Goal: Transaction & Acquisition: Purchase product/service

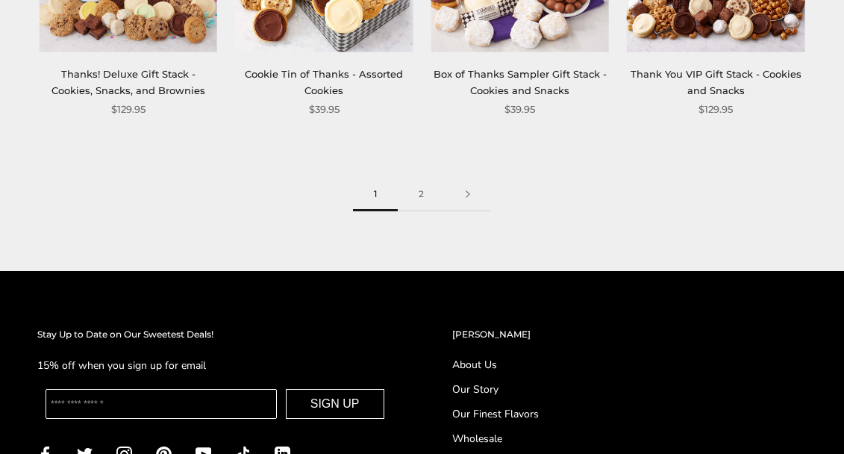
scroll to position [1831, 0]
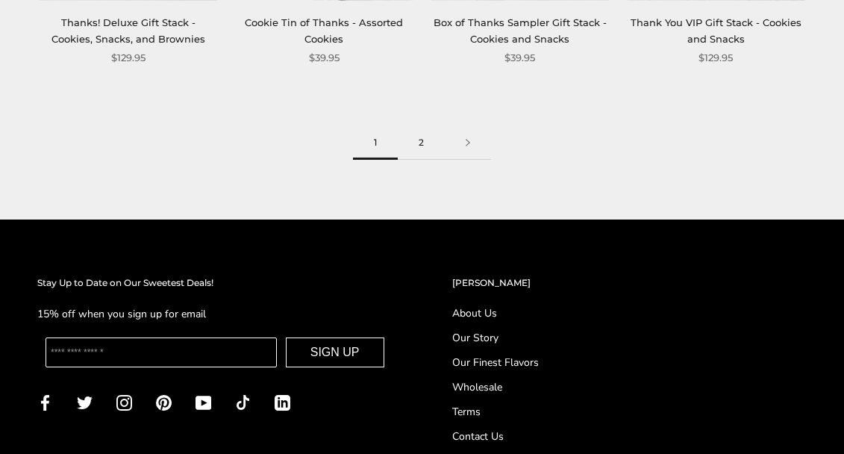
click at [422, 150] on link "2" at bounding box center [421, 143] width 47 height 34
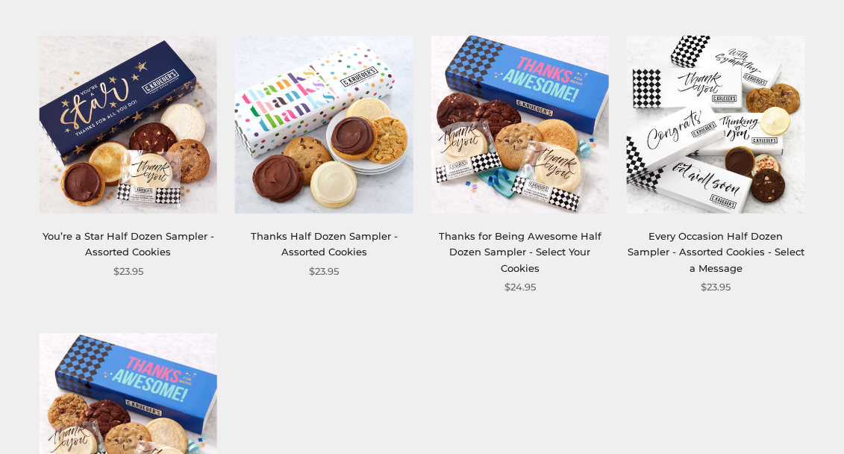
scroll to position [1073, 0]
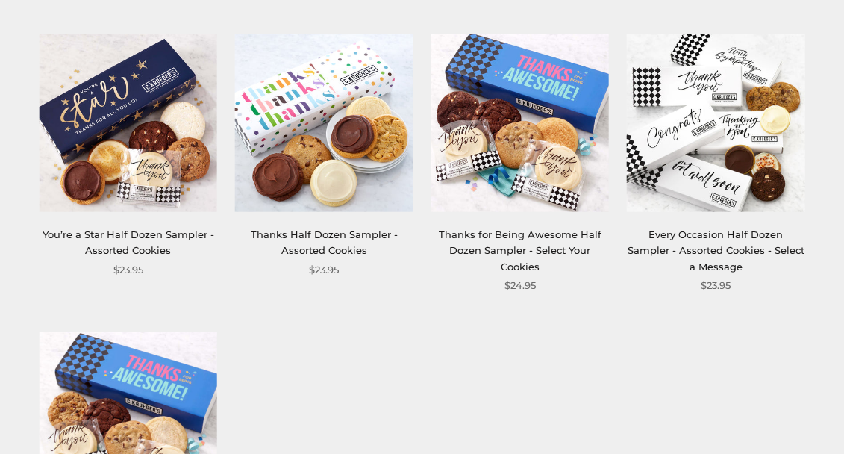
click at [685, 257] on div "Every Occasion Half Dozen Sampler - Assorted Cookies - Select a Message" at bounding box center [716, 251] width 178 height 48
click at [684, 242] on div "Every Occasion Half Dozen Sampler - Assorted Cookies - Select a Message" at bounding box center [716, 251] width 178 height 48
click at [680, 248] on link "Every Occasion Half Dozen Sampler - Assorted Cookies - Select a Message" at bounding box center [715, 250] width 177 height 44
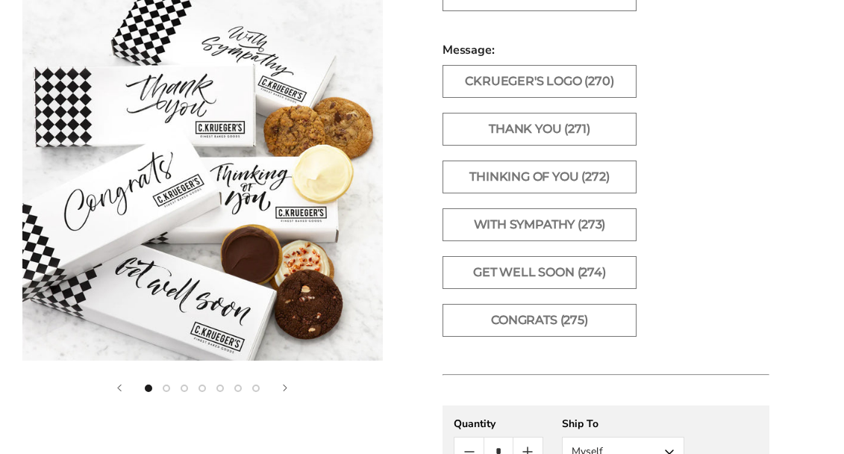
scroll to position [937, 0]
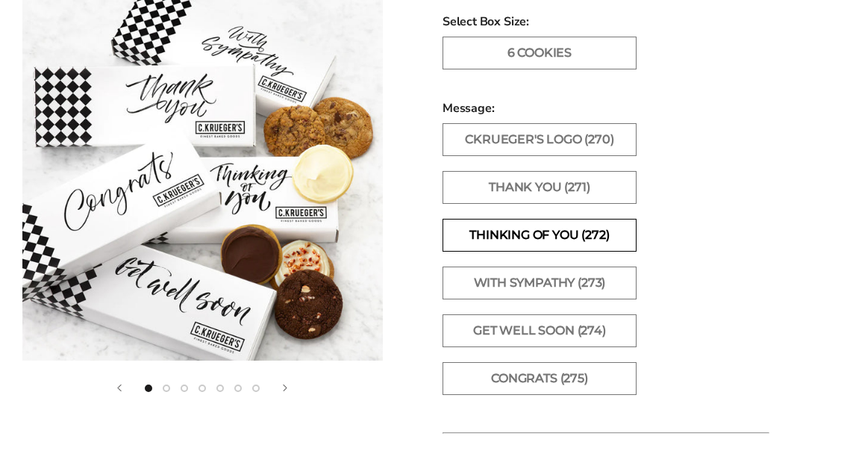
click at [538, 219] on label "Thinking of You (272)" at bounding box center [539, 235] width 194 height 33
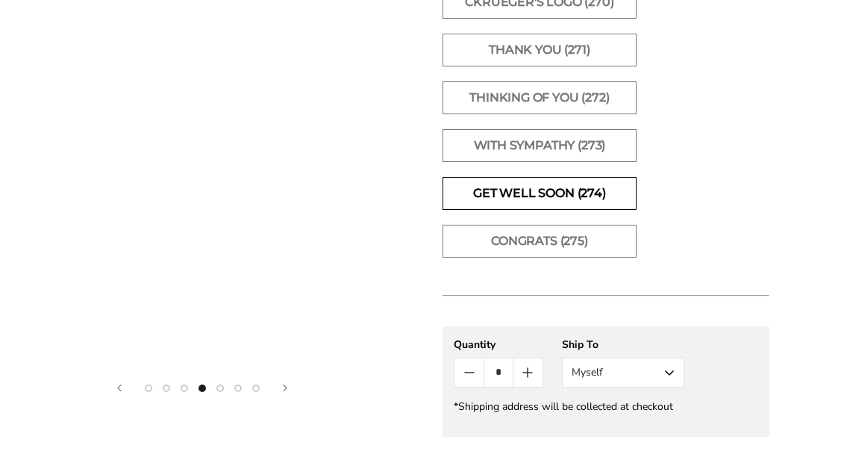
scroll to position [1024, 0]
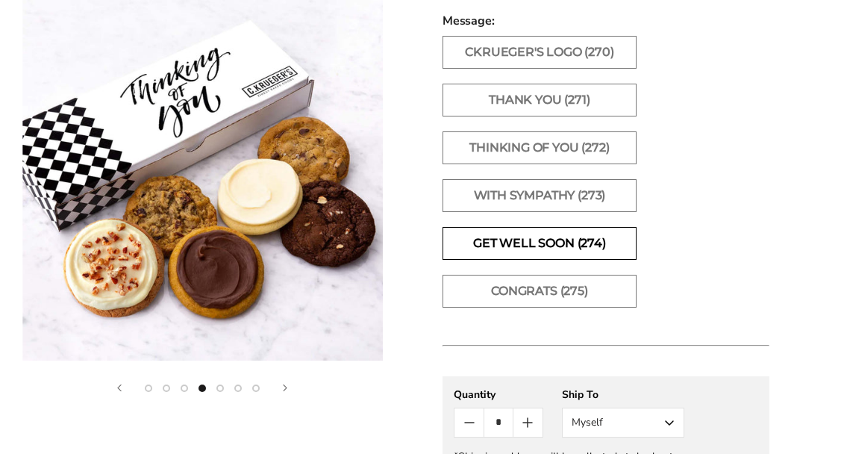
click at [497, 236] on label "Get Well Soon (274)" at bounding box center [539, 243] width 194 height 33
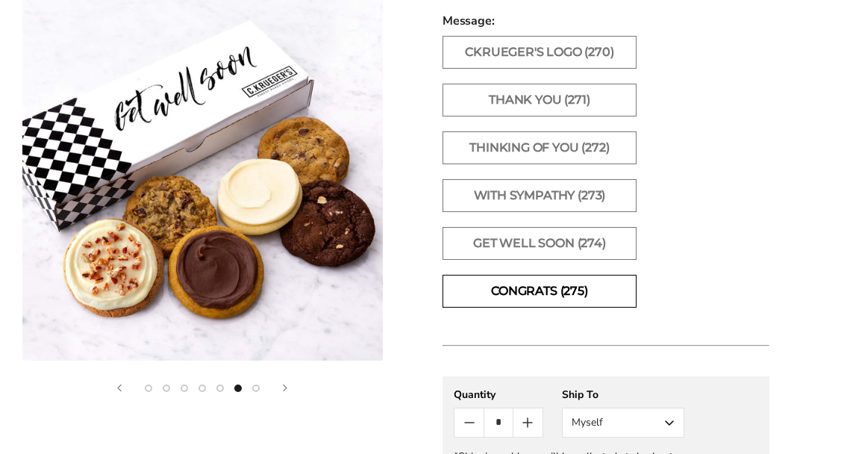
click at [497, 275] on label "Congrats (275)" at bounding box center [539, 291] width 194 height 33
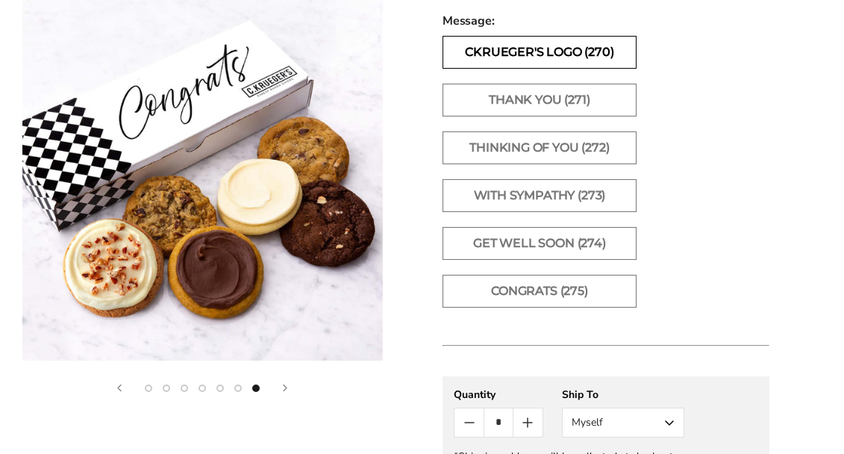
click at [561, 45] on label "CKrueger's Logo (270)" at bounding box center [539, 52] width 194 height 33
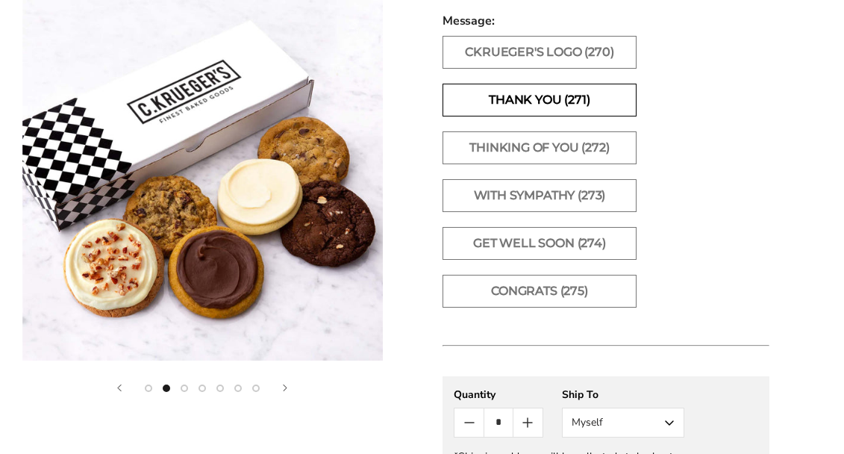
click at [549, 84] on label "Thank You (271)" at bounding box center [539, 100] width 194 height 33
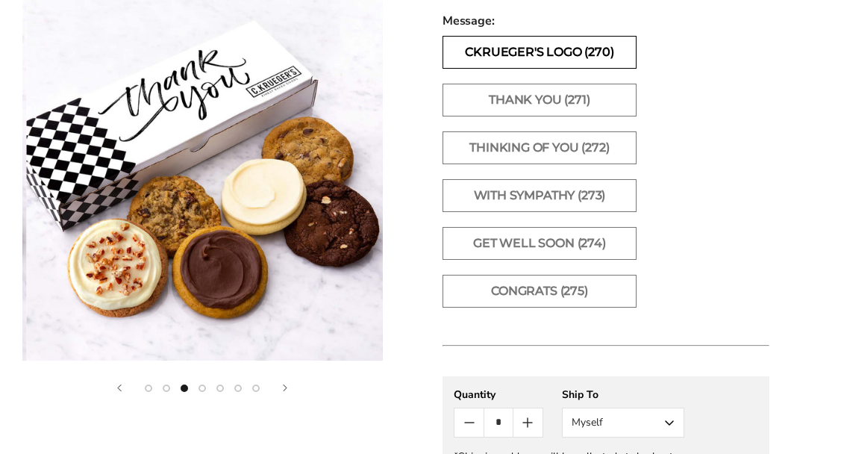
click at [571, 36] on label "CKrueger's Logo (270)" at bounding box center [539, 52] width 194 height 33
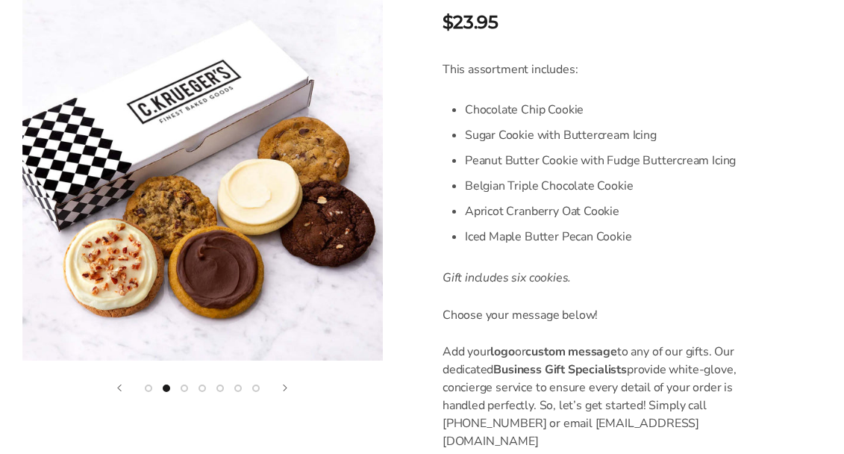
scroll to position [376, 0]
